Goal: Information Seeking & Learning: Learn about a topic

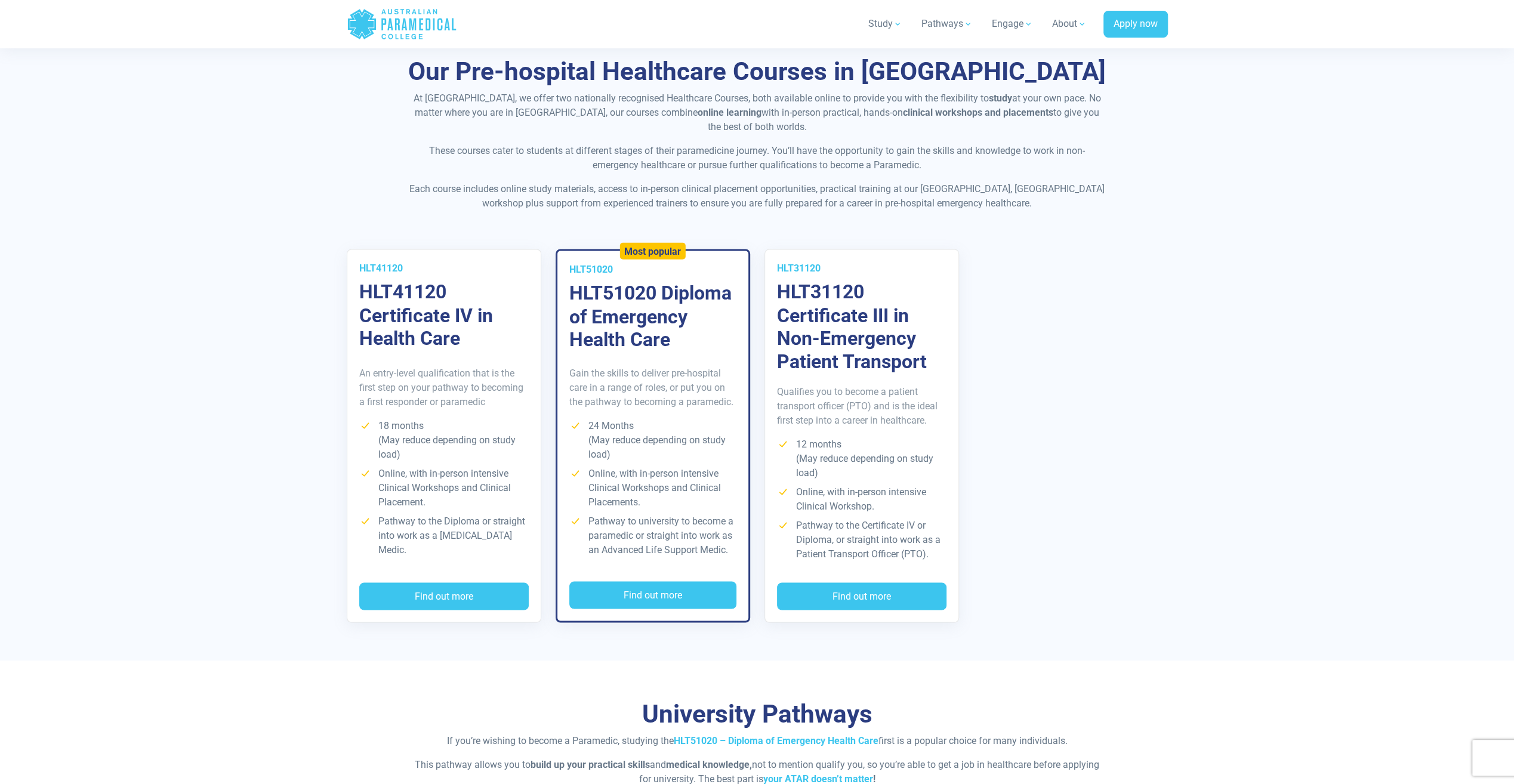
scroll to position [2029, 0]
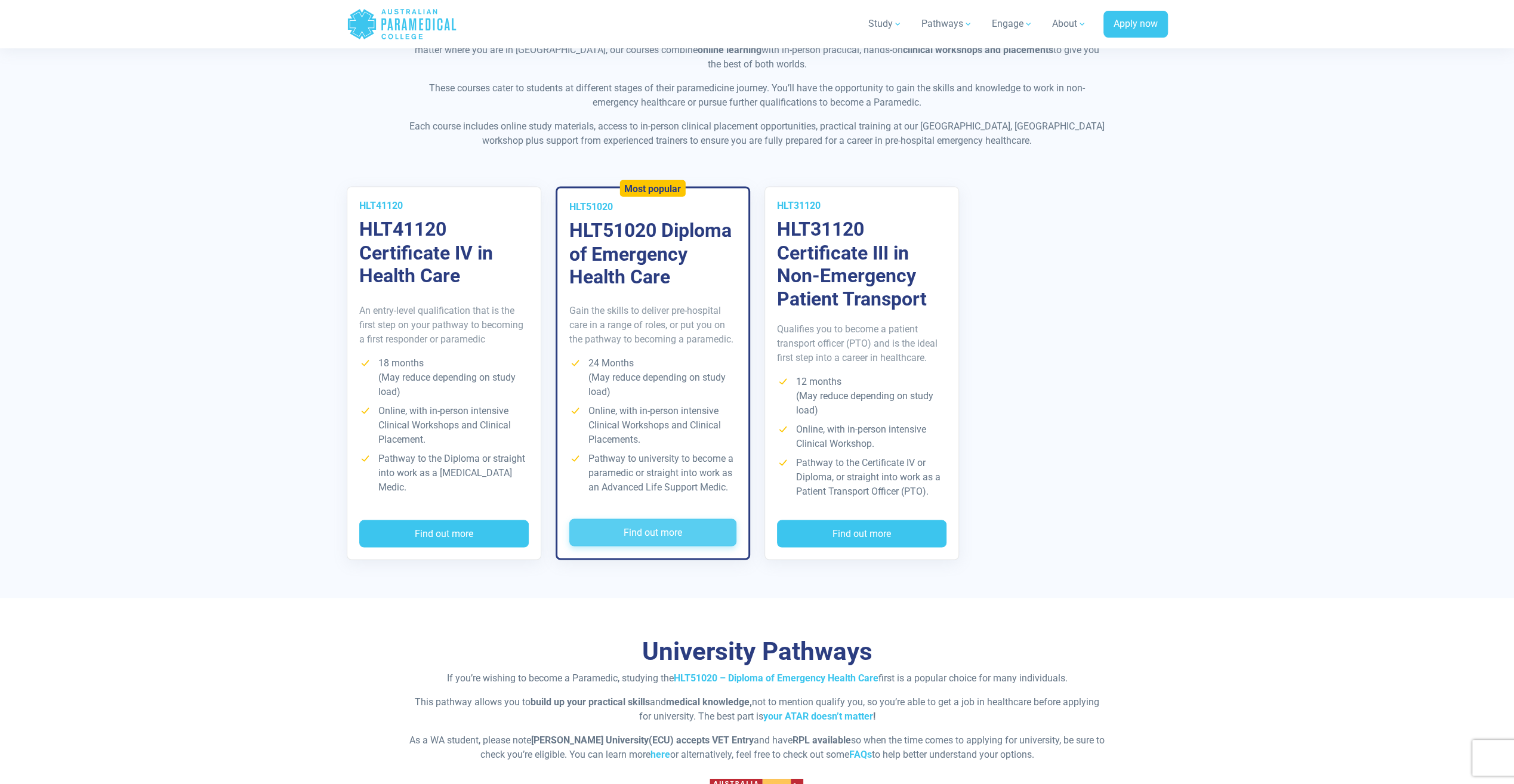
click at [673, 518] on button "Find out more" at bounding box center [652, 532] width 167 height 27
click at [636, 518] on button "Find out more" at bounding box center [652, 532] width 167 height 27
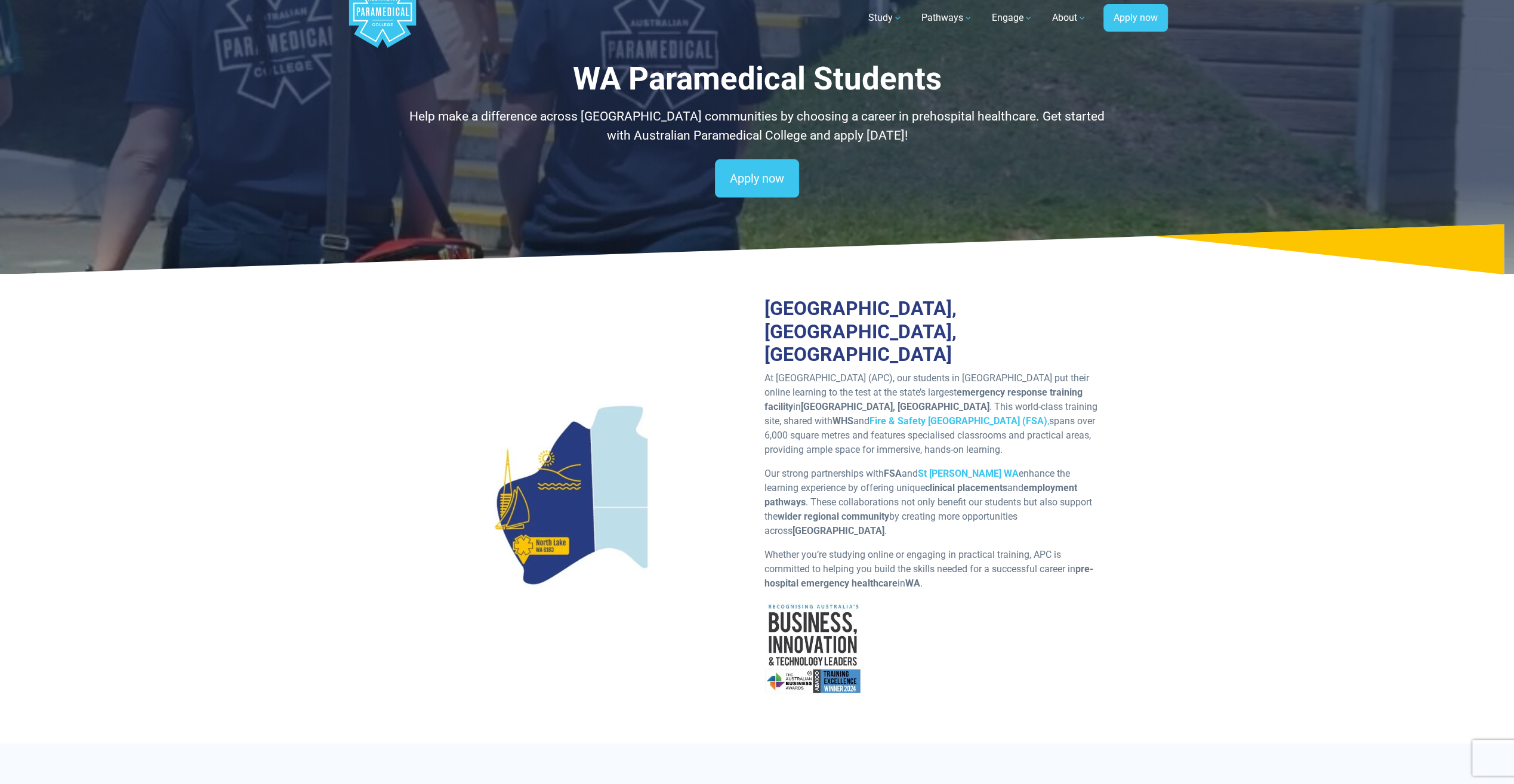
scroll to position [0, 0]
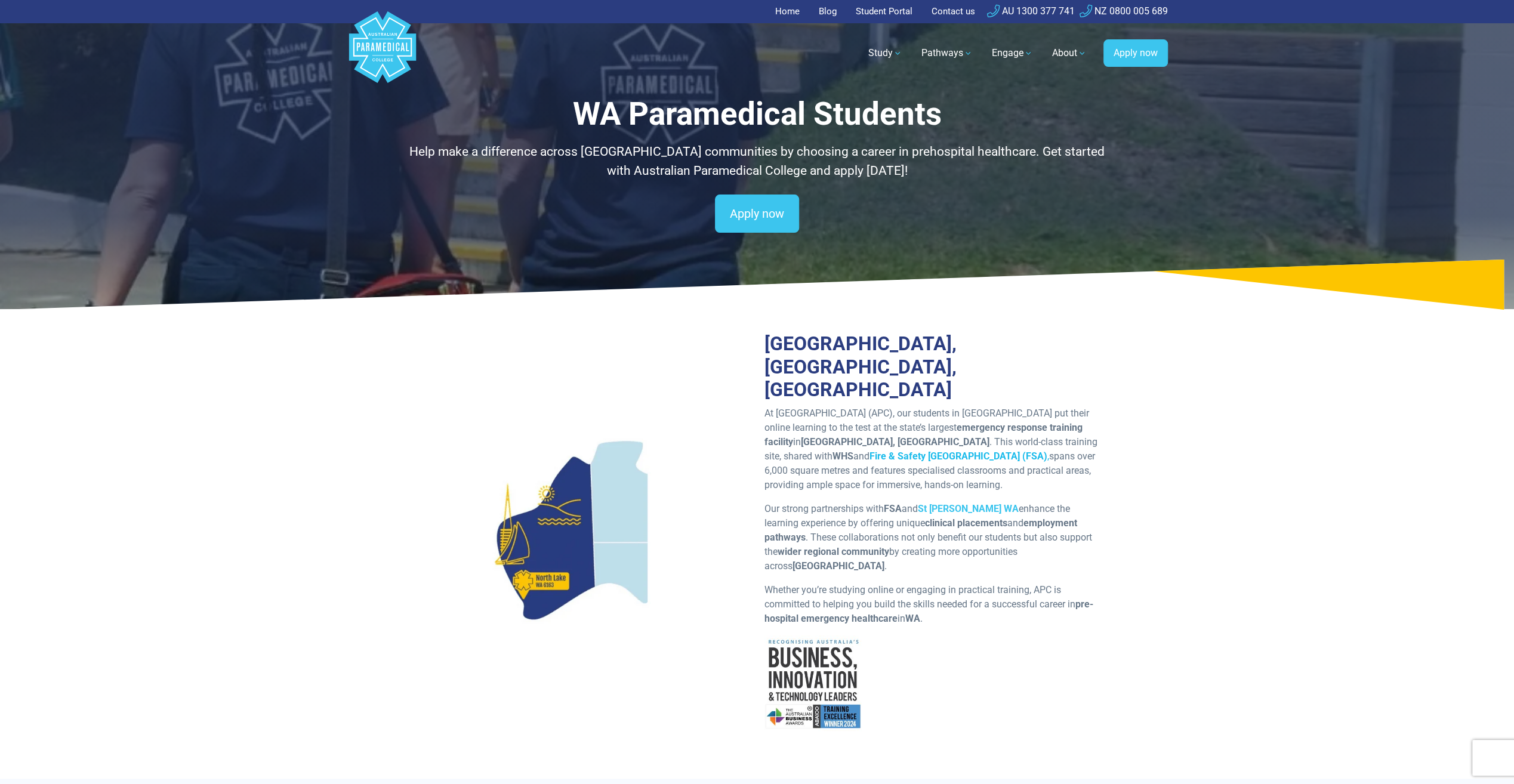
click at [913, 450] on strong "Fire & Safety Australia (FSA)" at bounding box center [958, 456] width 178 height 11
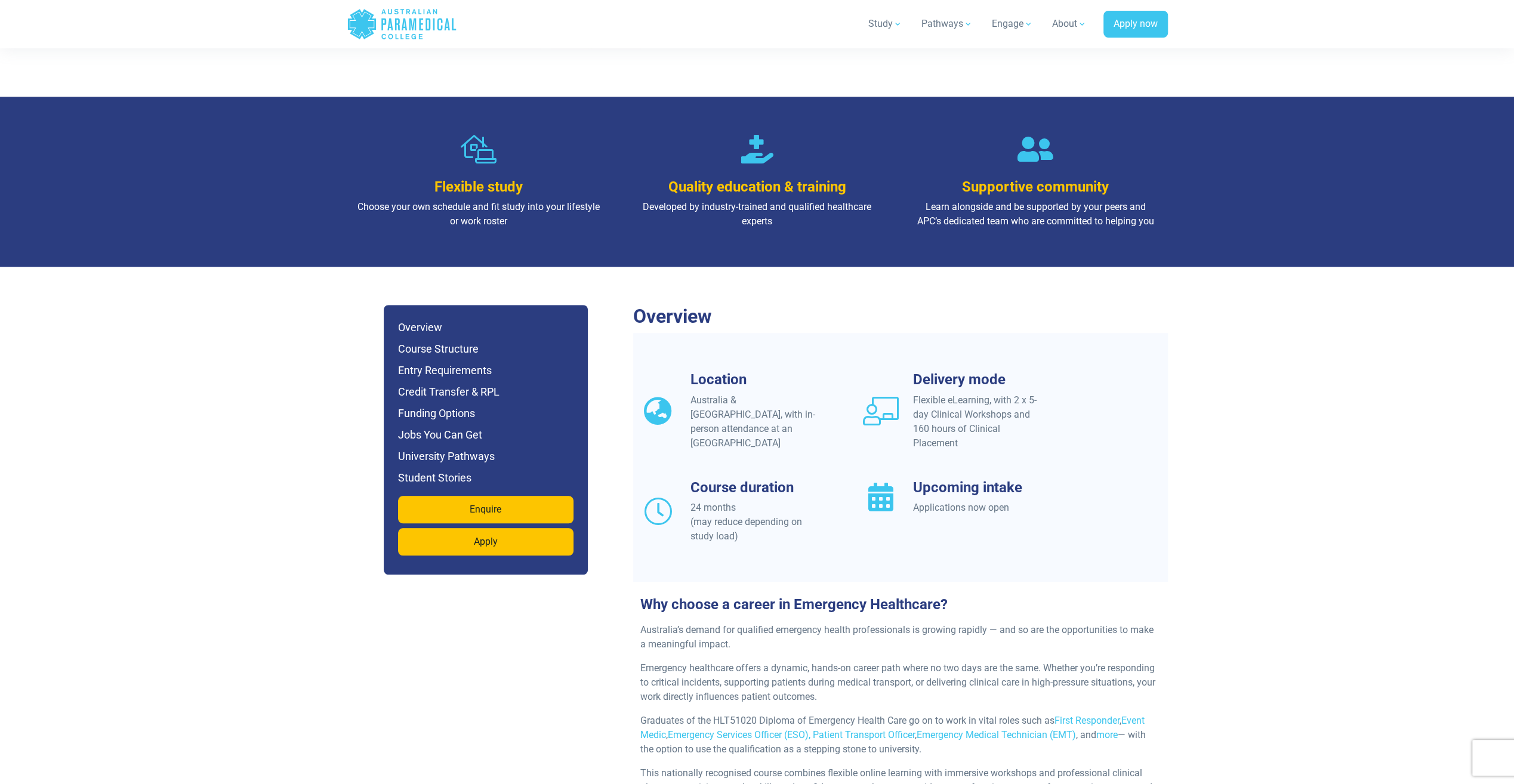
scroll to position [835, 0]
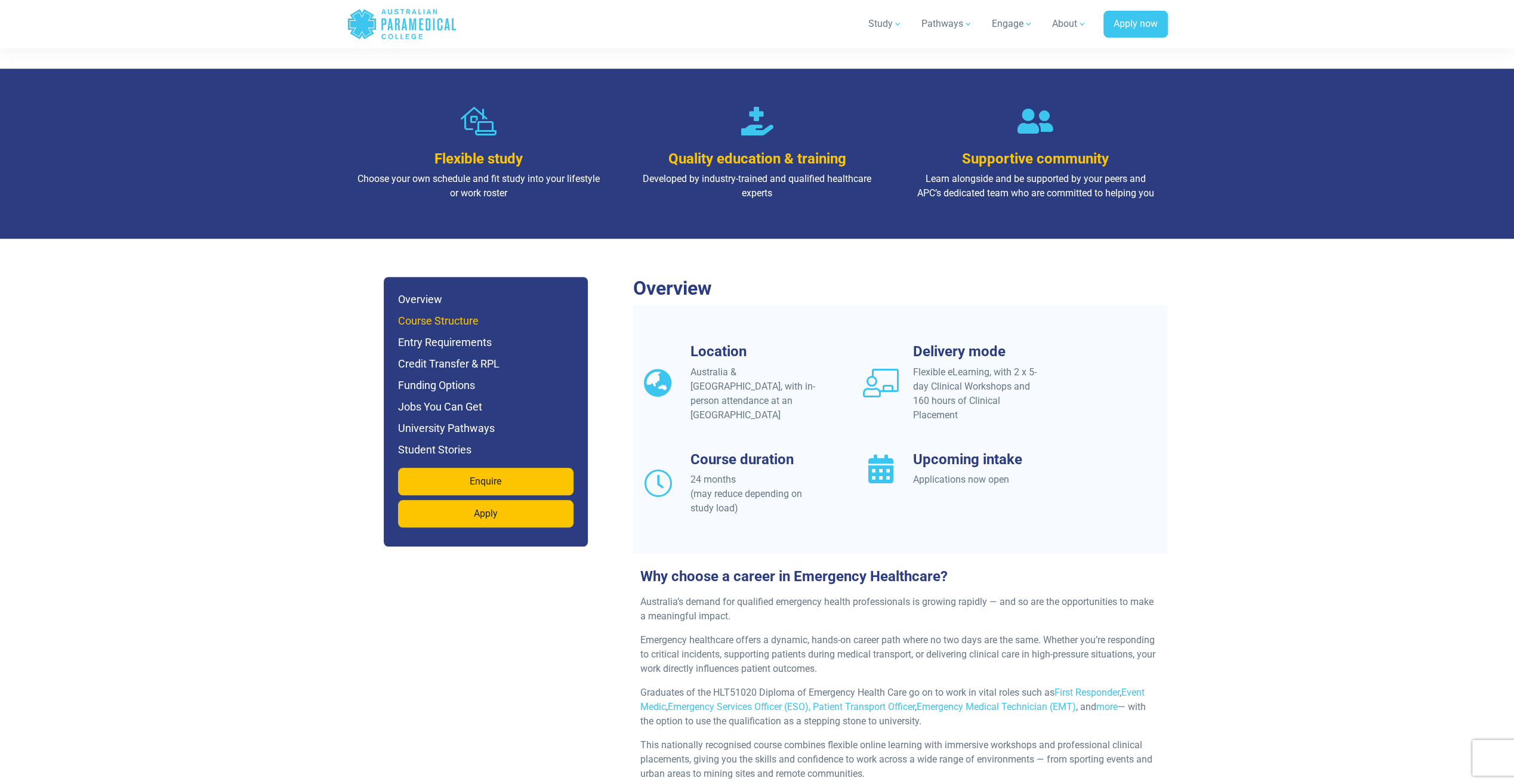
click at [440, 313] on h6 "Course Structure" at bounding box center [485, 321] width 175 height 17
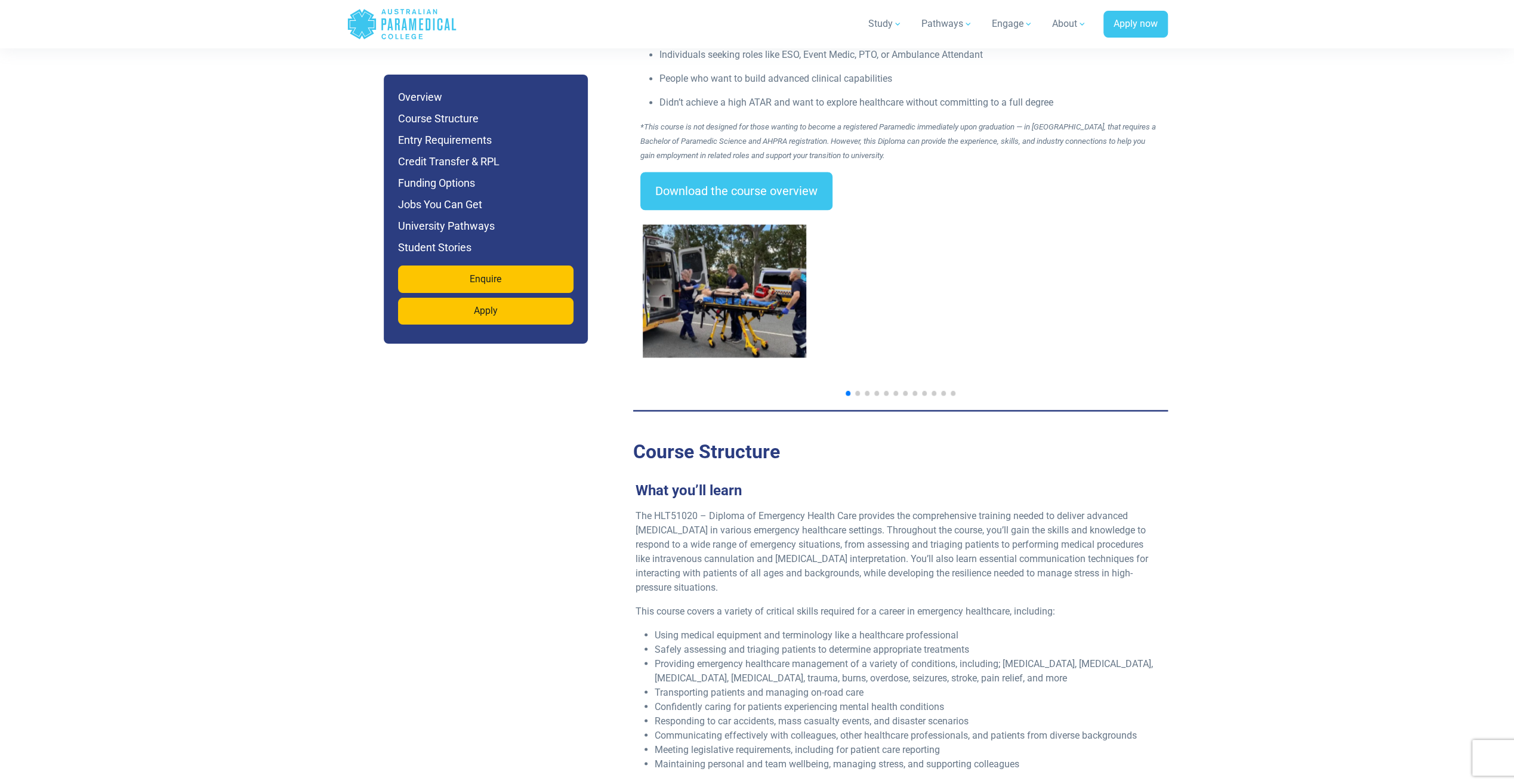
scroll to position [1831, 0]
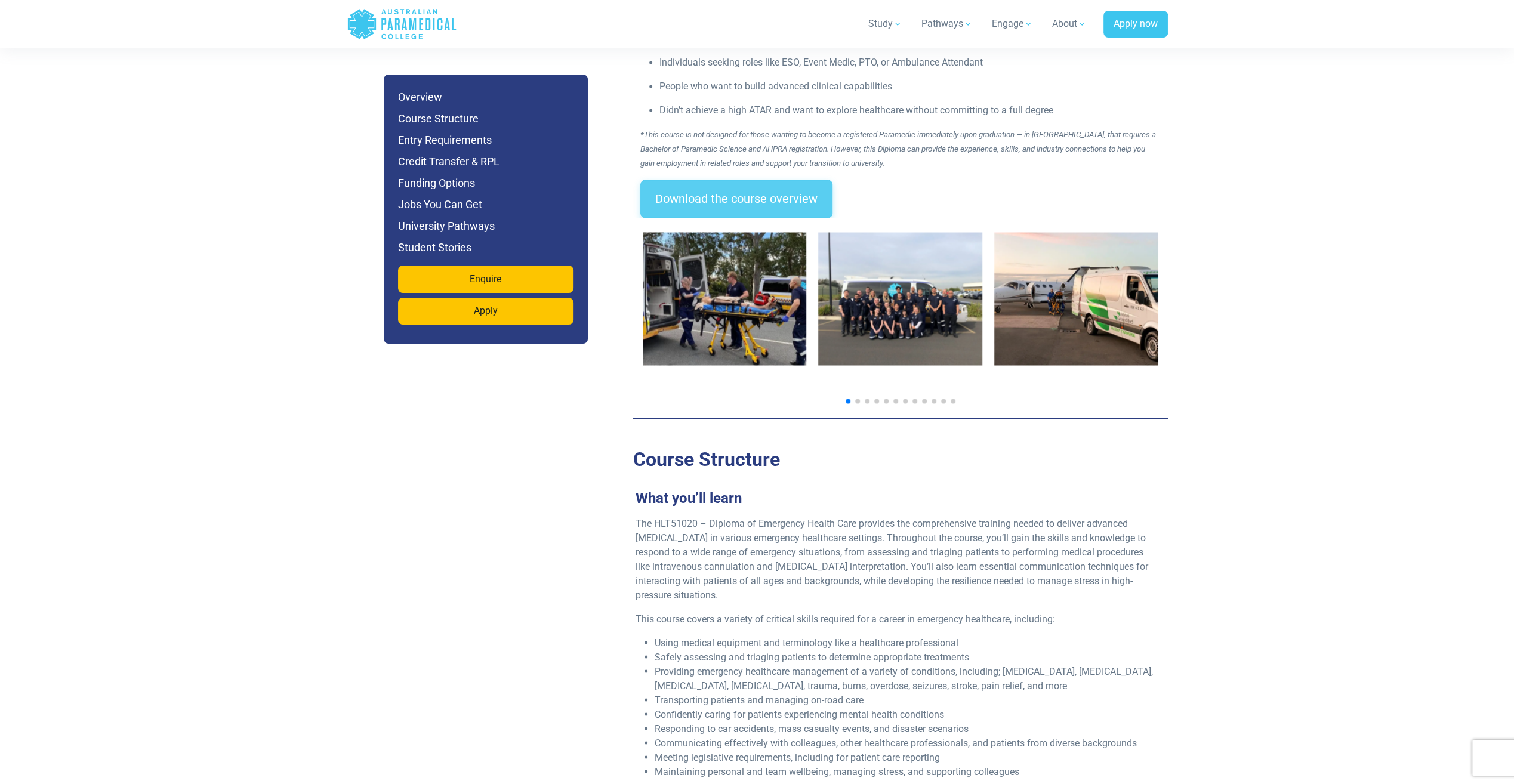
click at [747, 179] on link "Download the course overview" at bounding box center [736, 198] width 192 height 38
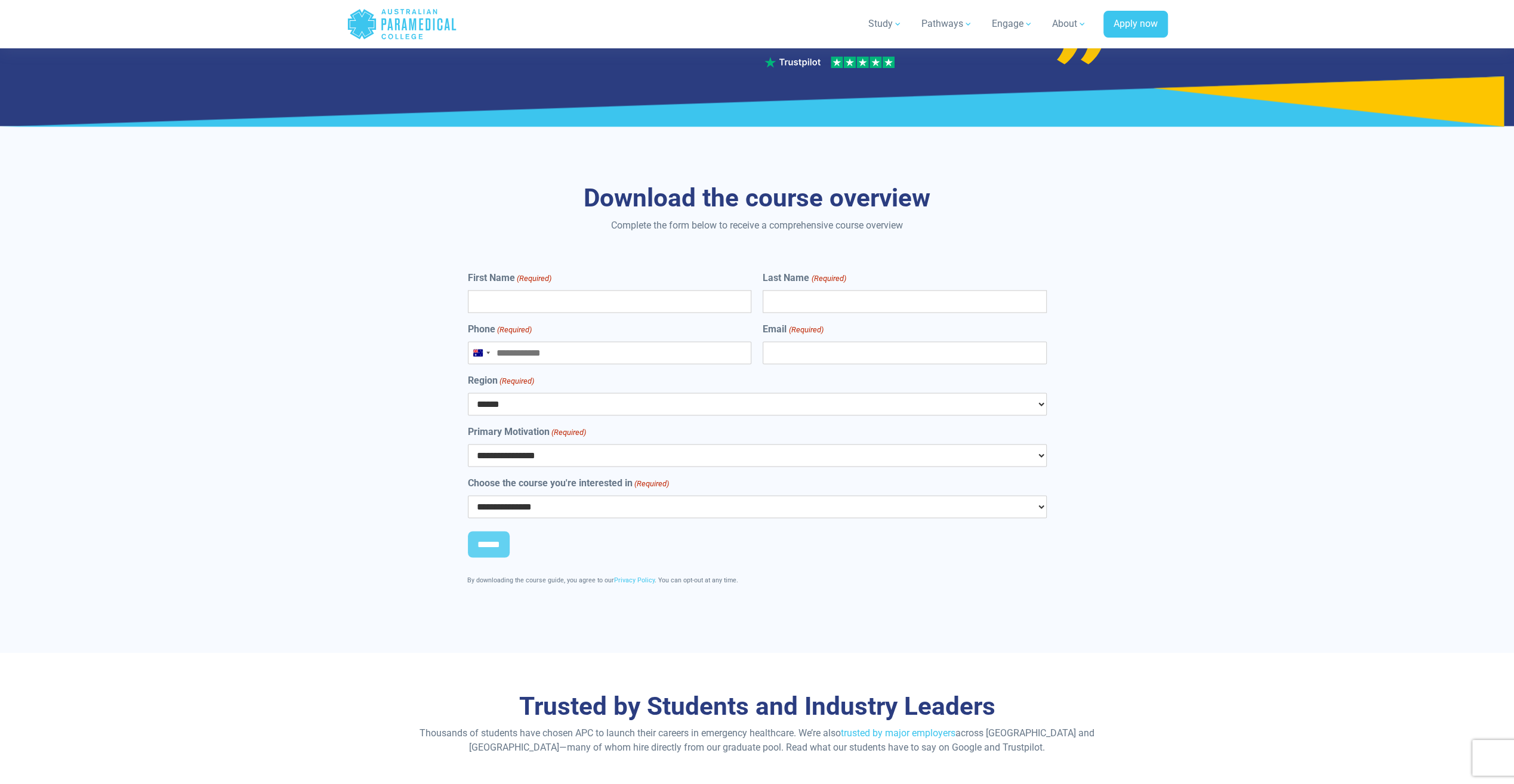
scroll to position [6346, 0]
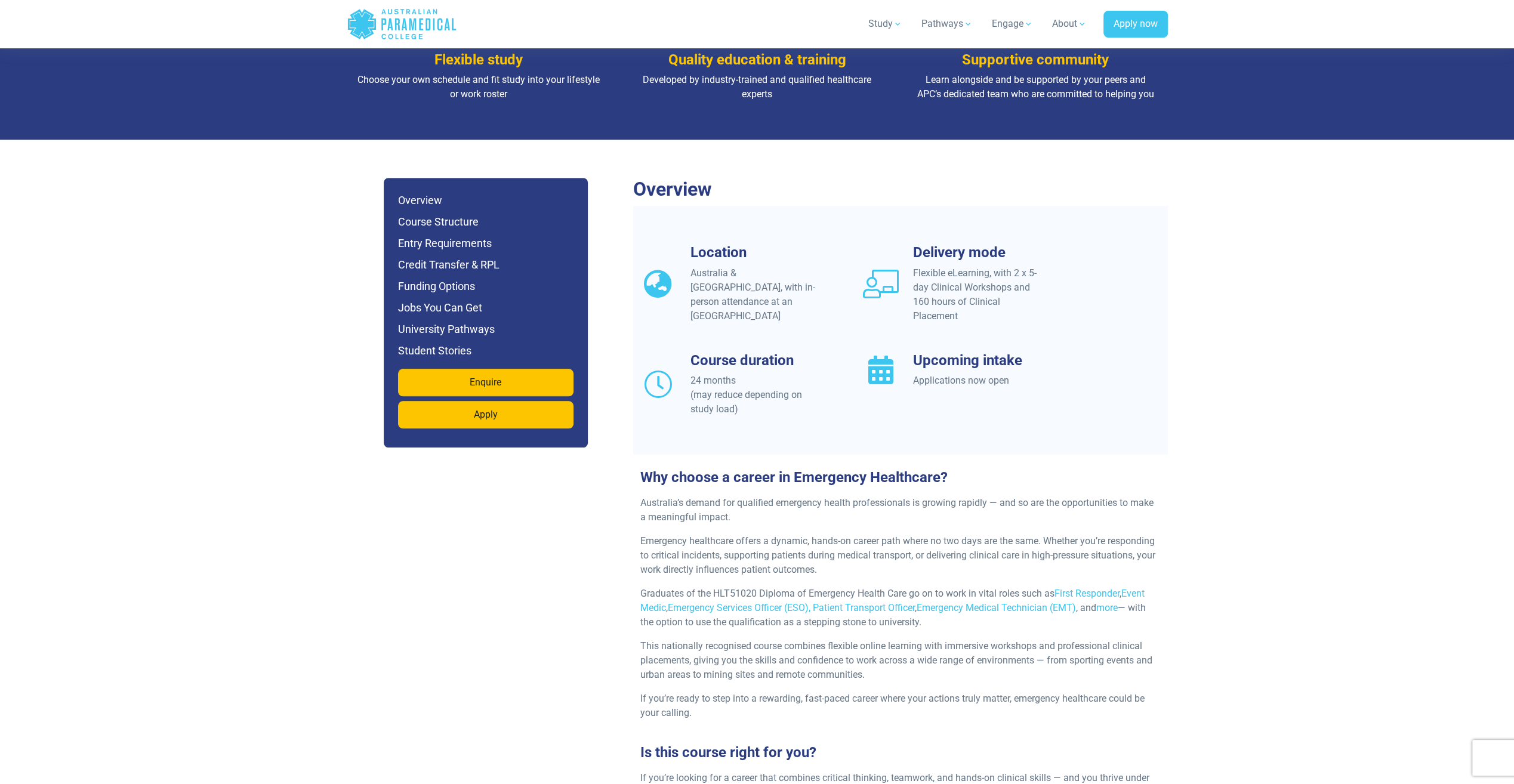
scroll to position [1133, 0]
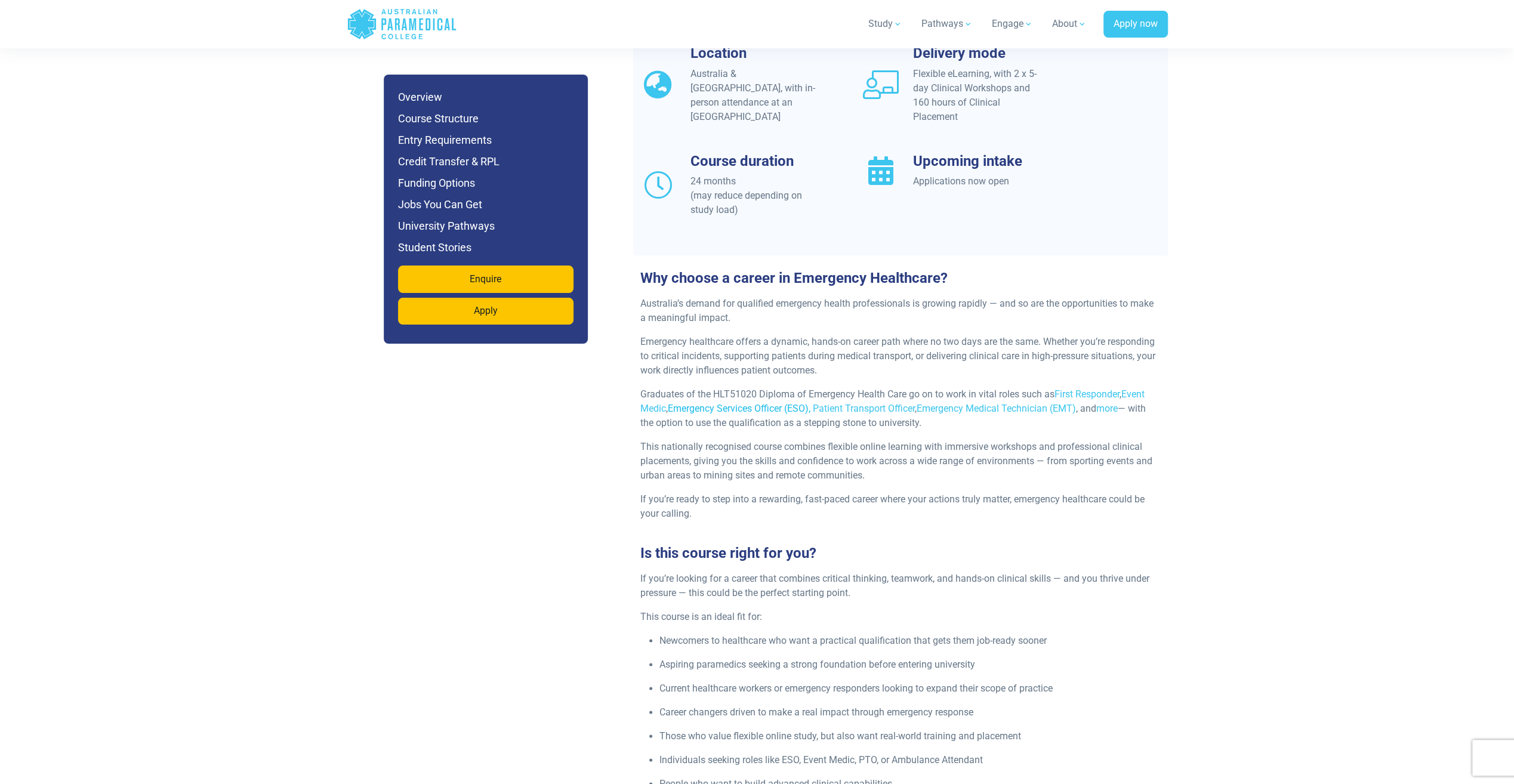
click at [696, 403] on link "Emergency Services Officer (ESO)," at bounding box center [739, 408] width 142 height 11
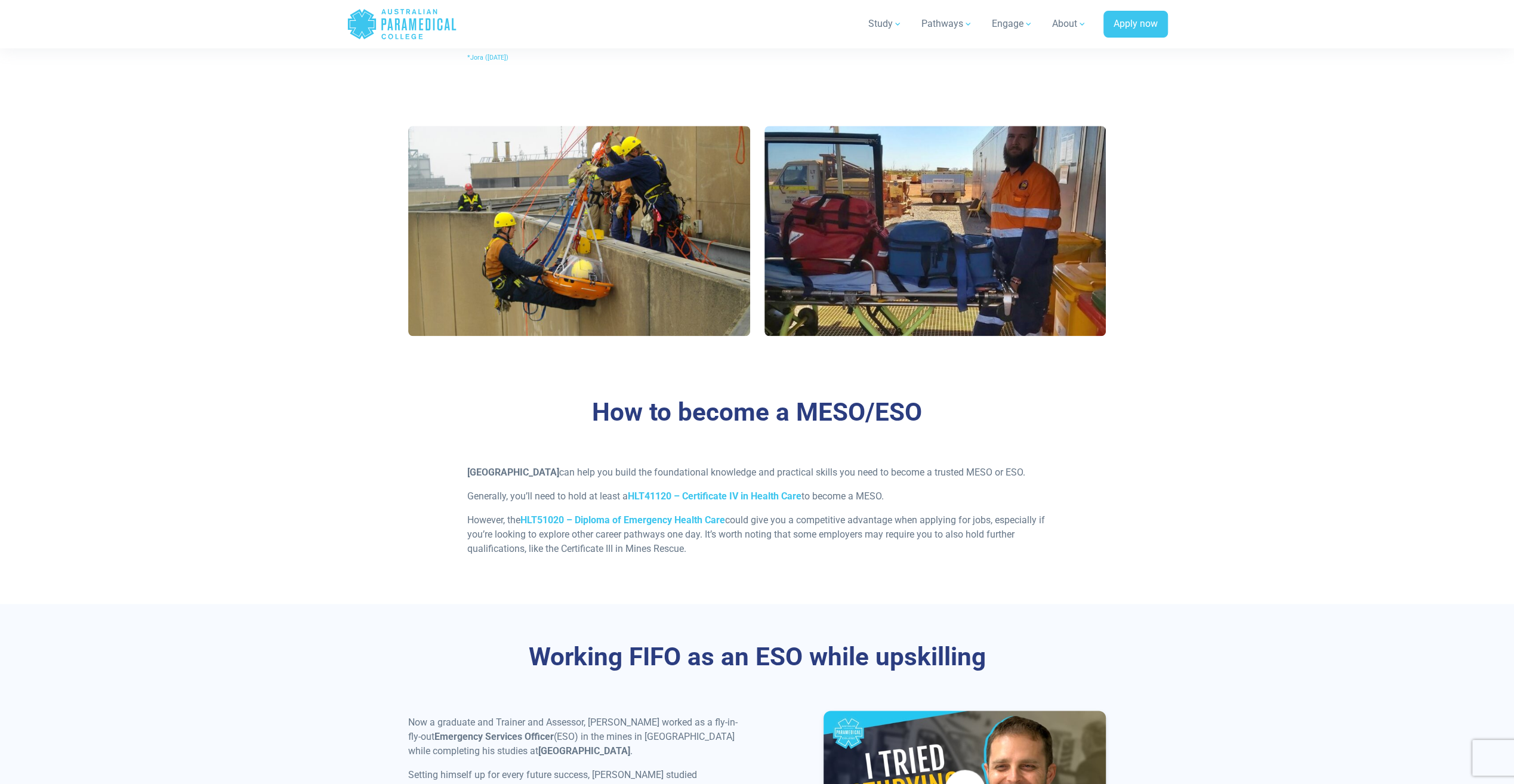
scroll to position [1193, 0]
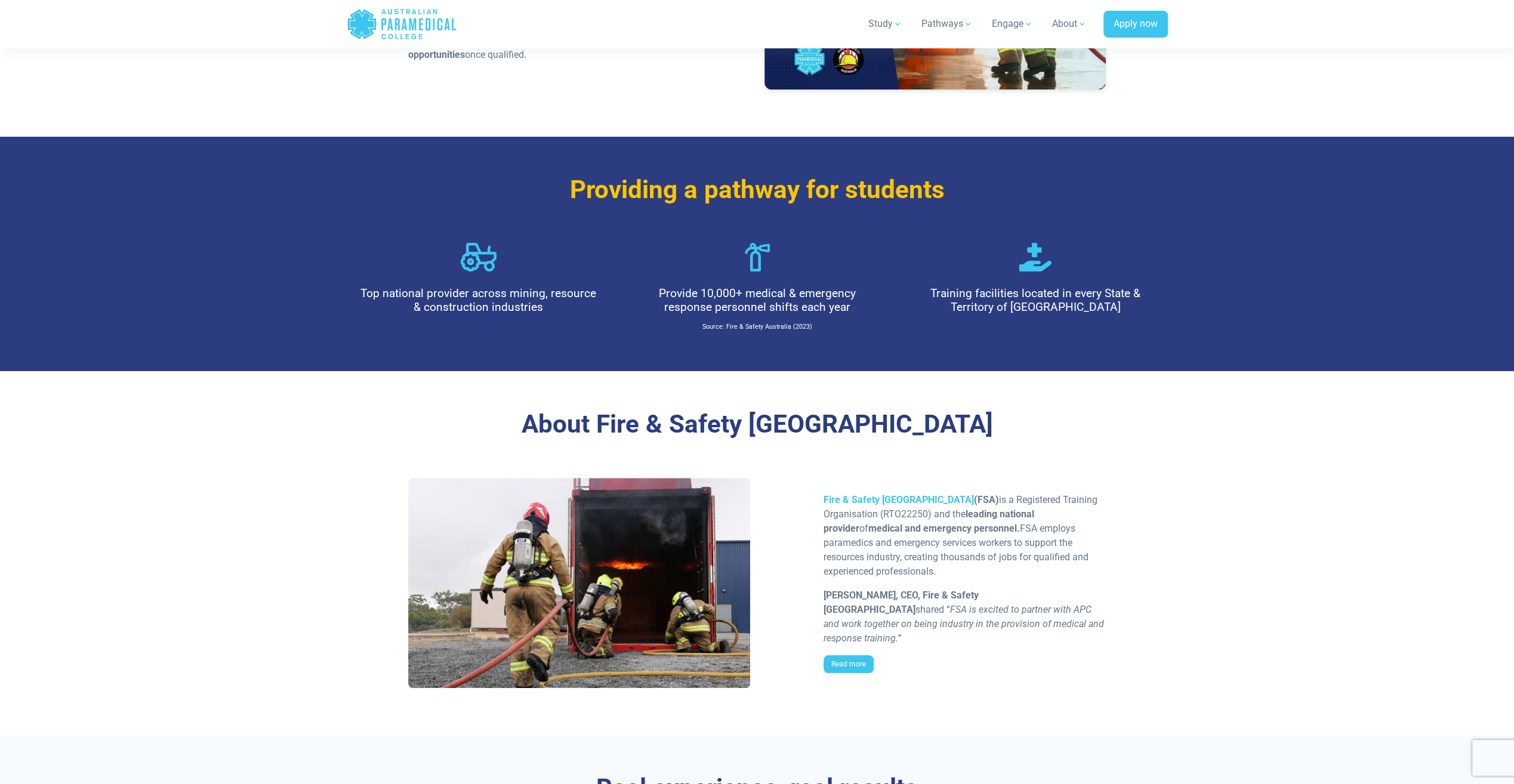
scroll to position [537, 0]
